Goal: Find contact information: Find contact information

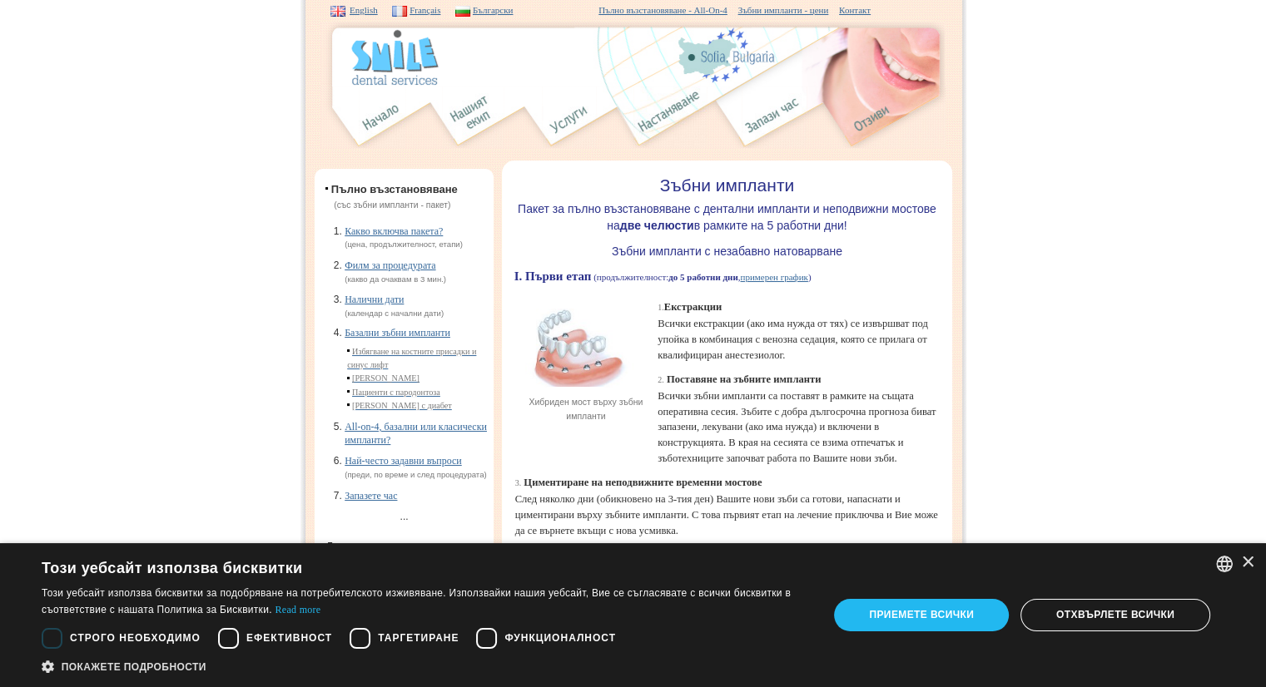
click at [1238, 560] on div "English Bulgarian English French ×" at bounding box center [1234, 564] width 37 height 17
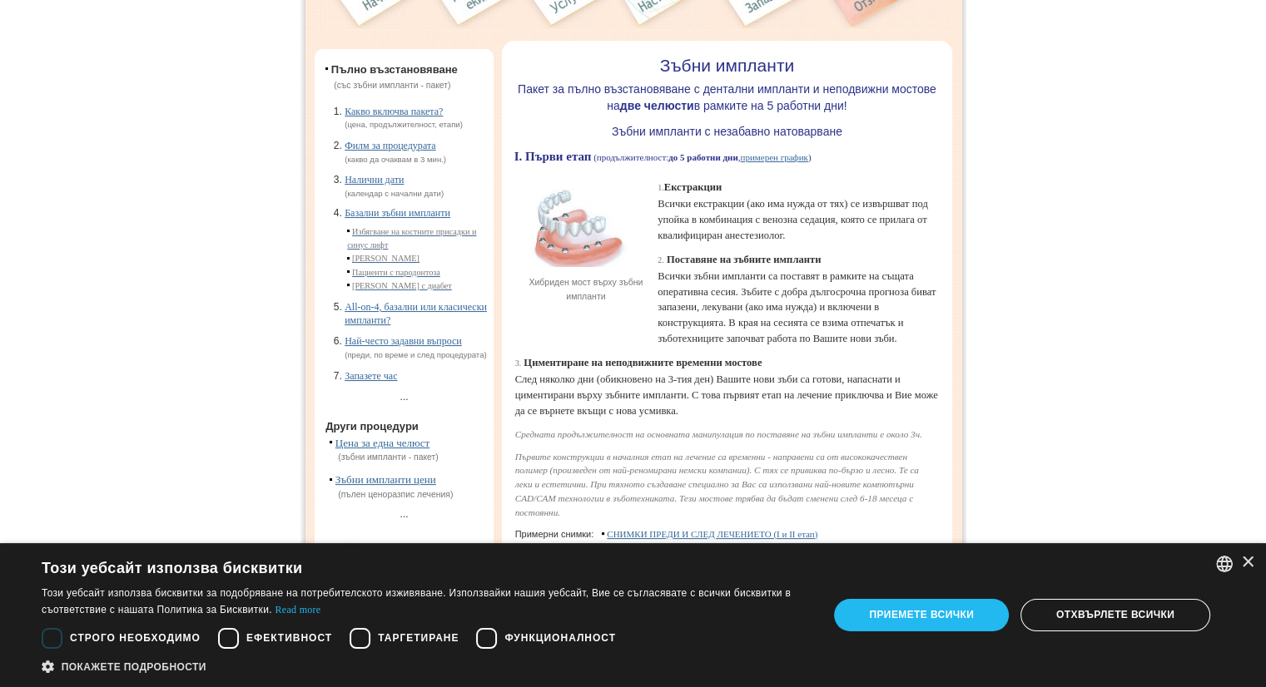
scroll to position [221, 0]
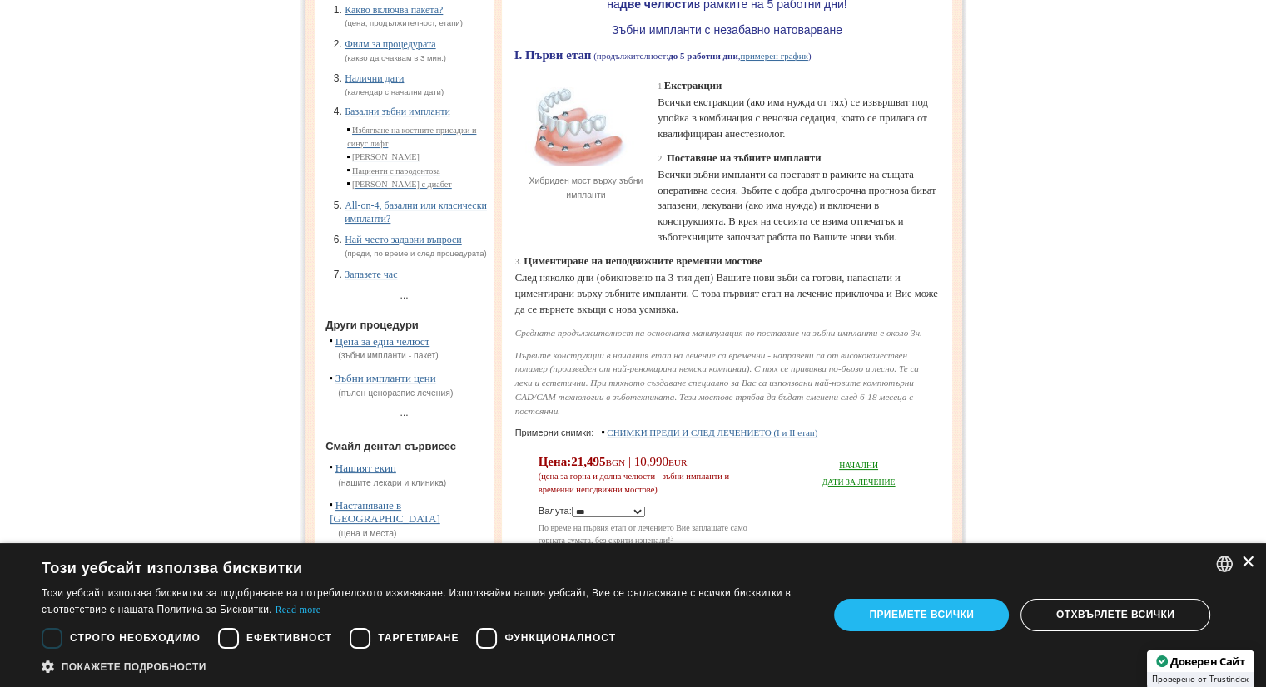
click at [1251, 565] on div "×" at bounding box center [1247, 563] width 12 height 12
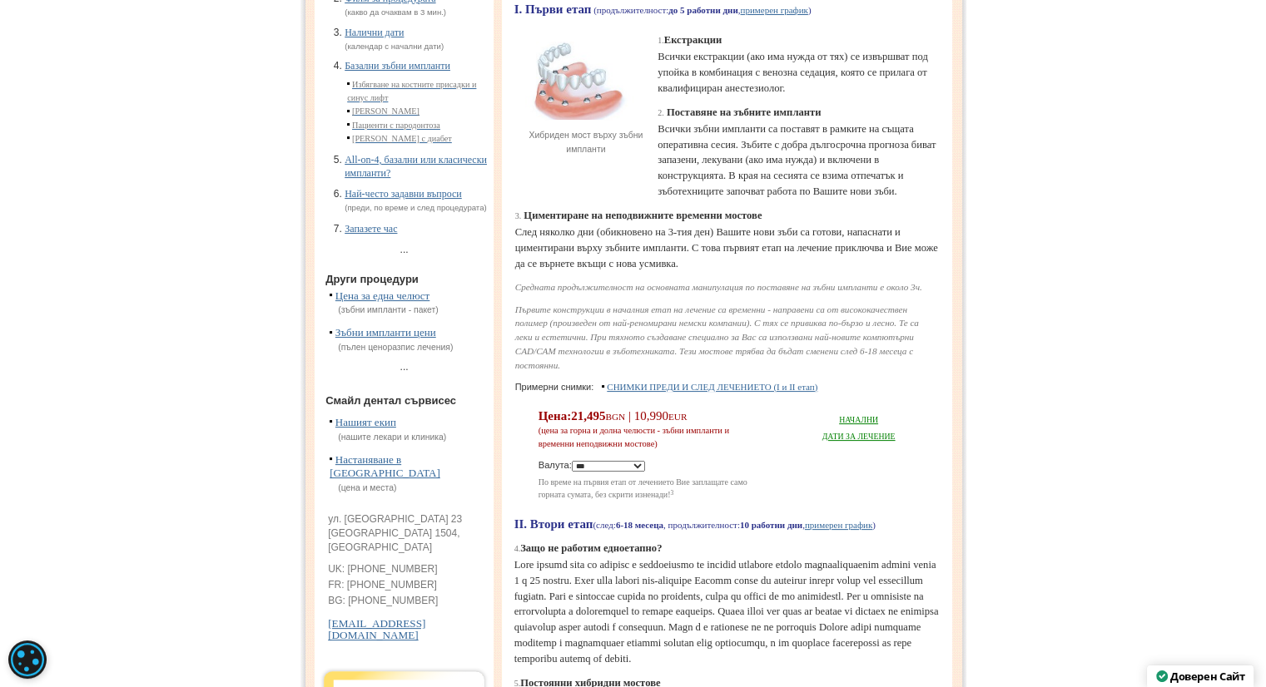
scroll to position [0, 0]
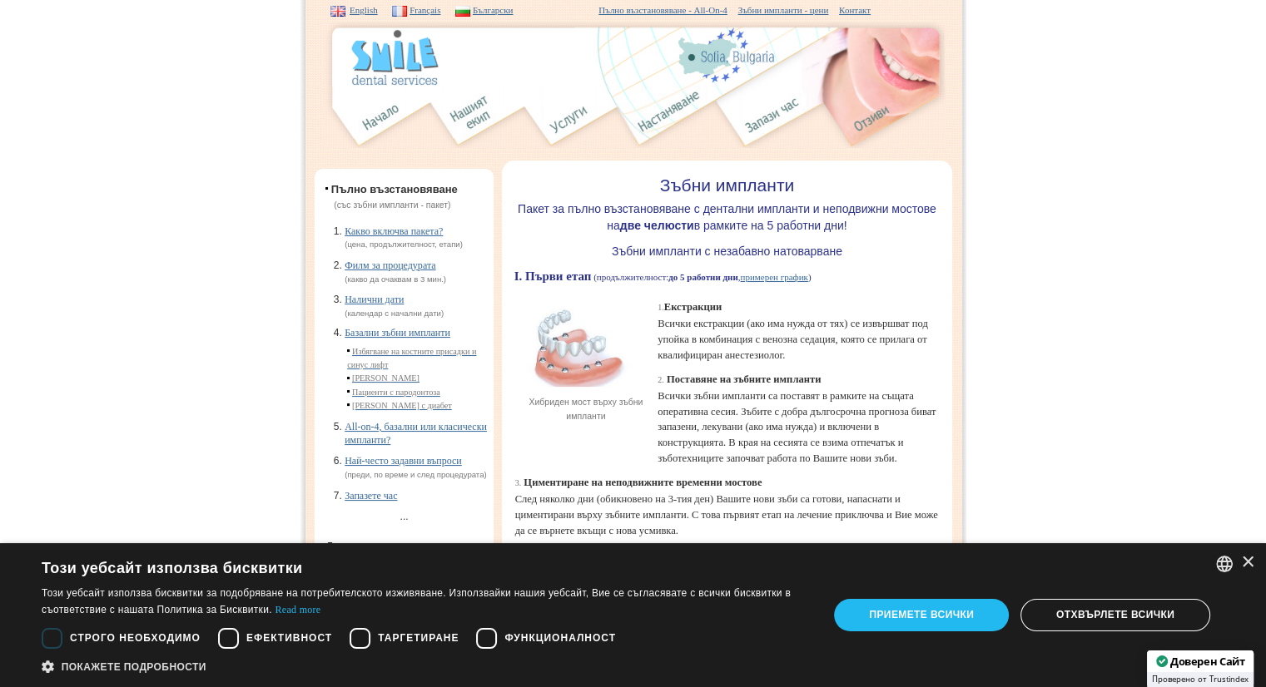
click at [871, 7] on link "Контакт" at bounding box center [855, 10] width 32 height 10
